Goal: Task Accomplishment & Management: Manage account settings

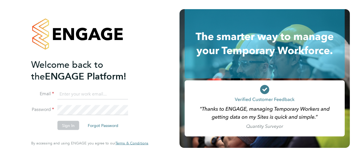
type input "olly.kitchener@vistry.co.uk"
click at [98, 100] on li "Email olly.kitchener@vistry.co.uk" at bounding box center [87, 97] width 112 height 16
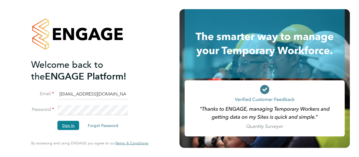
click at [72, 128] on button "Sign In" at bounding box center [69, 125] width 22 height 9
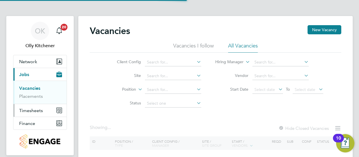
click at [21, 111] on span "Timesheets" at bounding box center [31, 110] width 24 height 5
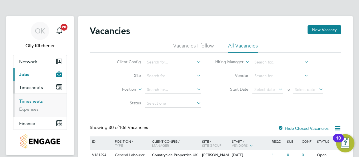
click at [25, 99] on link "Timesheets" at bounding box center [31, 100] width 24 height 5
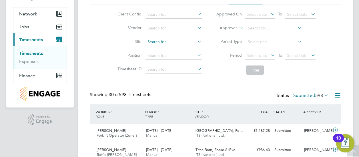
click at [169, 43] on input at bounding box center [174, 42] width 56 height 8
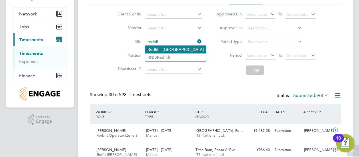
click at [166, 50] on li "Redhil l, Telford" at bounding box center [175, 50] width 61 height 8
type input "[GEOGRAPHIC_DATA], [GEOGRAPHIC_DATA]"
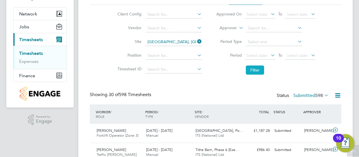
click at [251, 68] on button "Filter" at bounding box center [255, 70] width 18 height 9
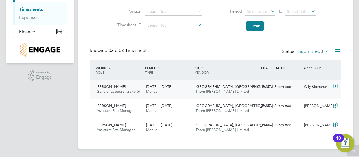
click at [334, 86] on icon at bounding box center [335, 86] width 7 height 5
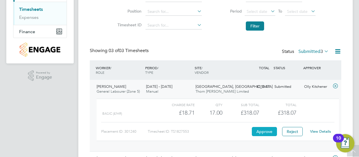
click at [266, 134] on button "Approve" at bounding box center [264, 131] width 25 height 9
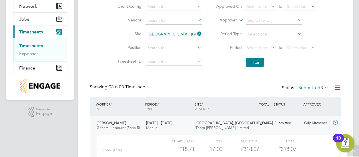
scroll to position [55, 0]
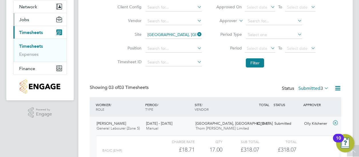
click at [27, 18] on span "Jobs" at bounding box center [24, 19] width 10 height 5
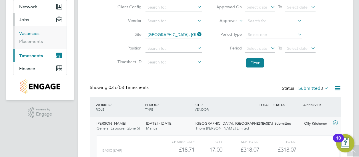
click at [31, 32] on link "Vacancies" at bounding box center [29, 33] width 20 height 5
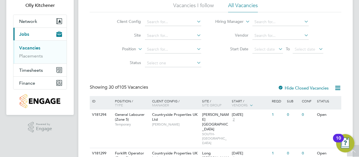
scroll to position [39, 0]
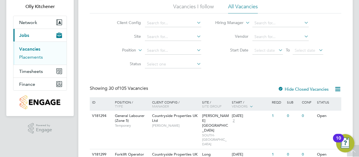
click at [27, 54] on link "Placements" at bounding box center [31, 56] width 24 height 5
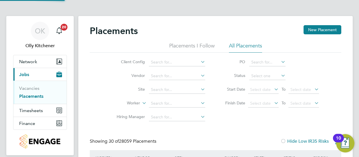
scroll to position [22, 50]
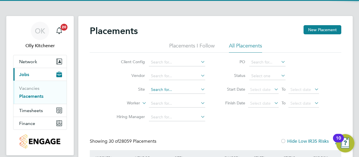
click at [155, 88] on input at bounding box center [177, 90] width 56 height 8
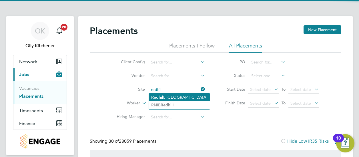
click at [156, 96] on b "Redhil" at bounding box center [157, 97] width 12 height 5
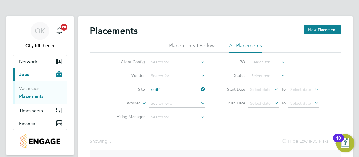
type input "[GEOGRAPHIC_DATA], [GEOGRAPHIC_DATA]"
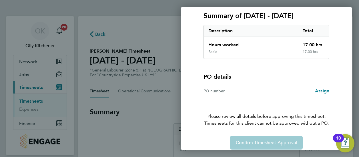
scroll to position [79, 0]
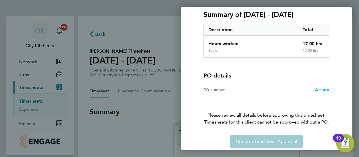
click at [324, 92] on link "Assign" at bounding box center [322, 89] width 14 height 7
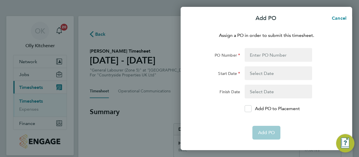
click at [280, 64] on form "PO Number Start Date Finish Date Add PO to Placement Add PO" at bounding box center [267, 94] width 140 height 92
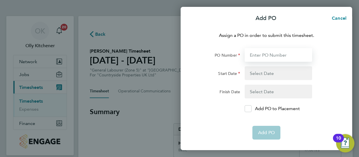
click at [280, 58] on input "PO Number" at bounding box center [279, 55] width 68 height 14
type input "BNRED"
type input "15 Sep 25"
type input "21 Sep 25"
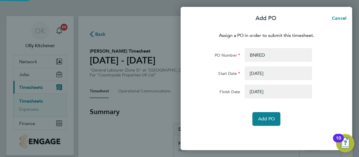
click at [273, 71] on button "button" at bounding box center [279, 73] width 68 height 14
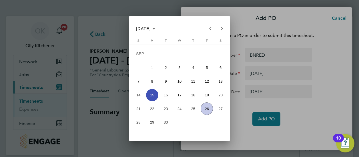
click at [273, 116] on div at bounding box center [179, 78] width 359 height 157
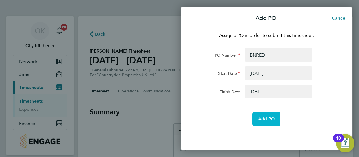
click at [273, 116] on span "Add PO" at bounding box center [266, 119] width 17 height 6
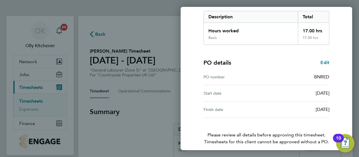
scroll to position [116, 0]
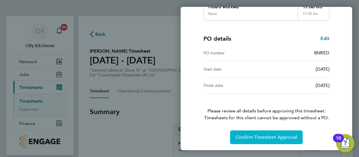
click at [268, 136] on span "Confirm Timesheet Approval" at bounding box center [266, 137] width 61 height 6
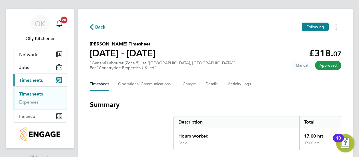
scroll to position [9, 0]
